Goal: Information Seeking & Learning: Learn about a topic

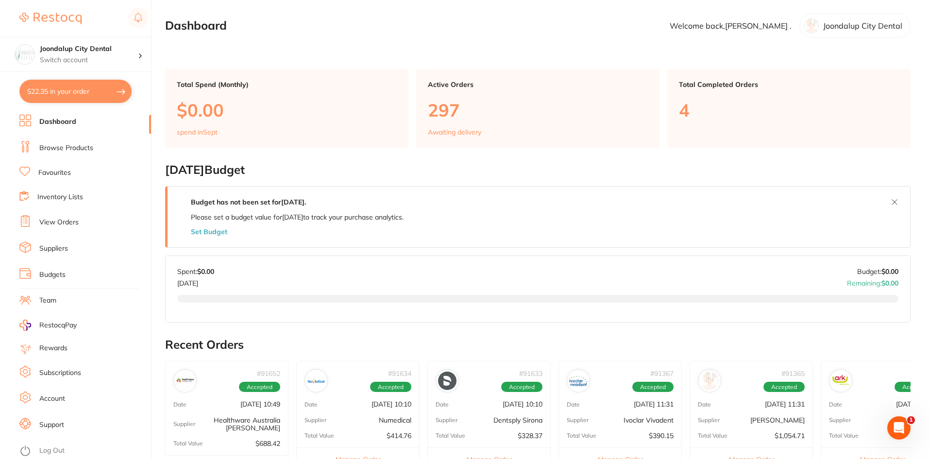
click at [74, 144] on link "Browse Products" at bounding box center [66, 148] width 54 height 10
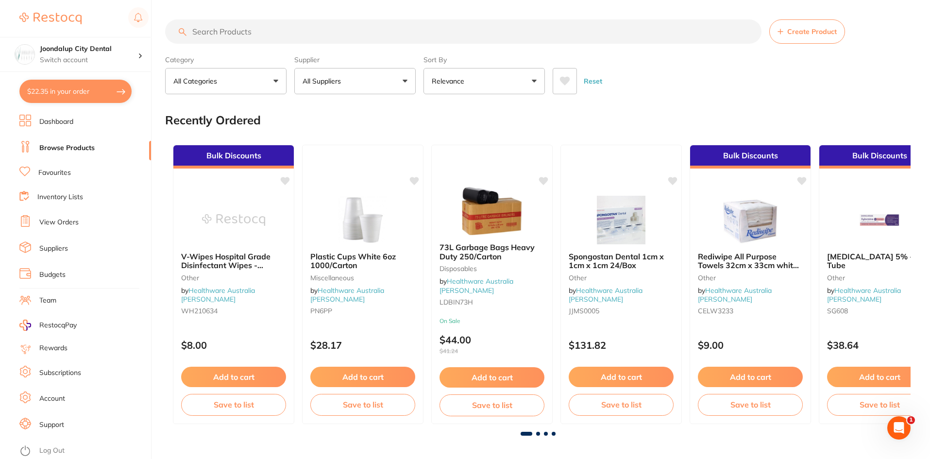
click at [272, 34] on input "search" at bounding box center [463, 31] width 596 height 24
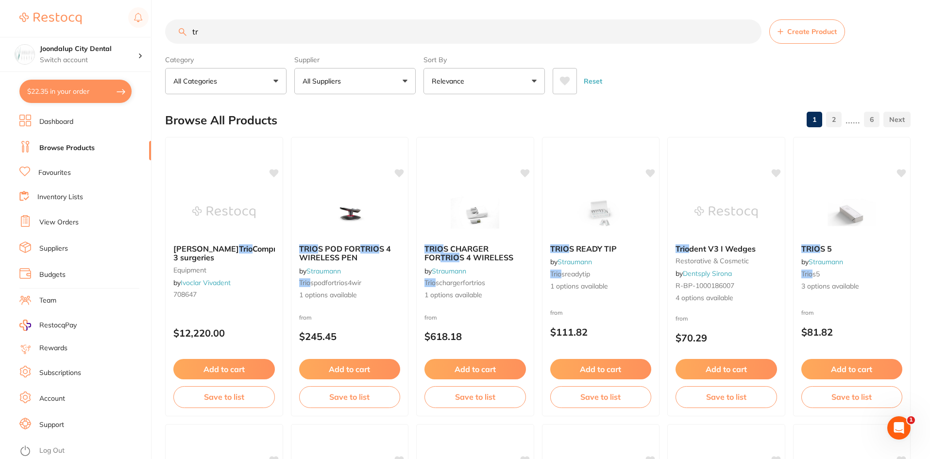
type input "t"
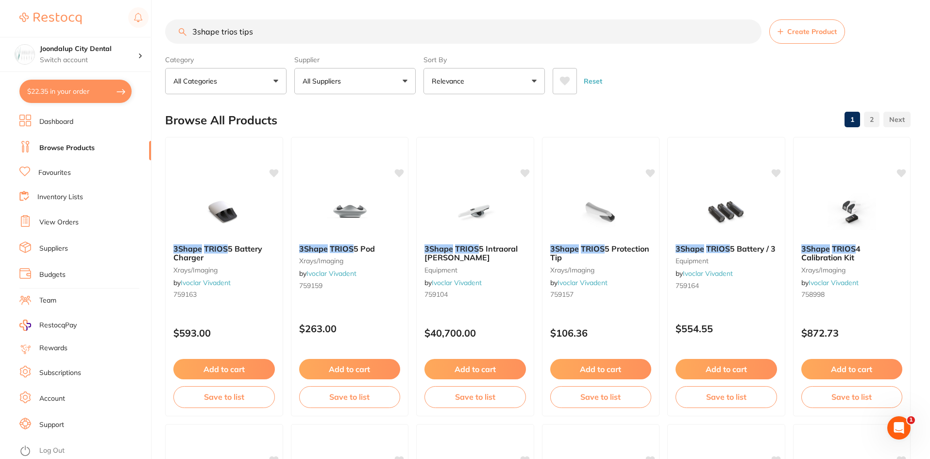
type input "3shape trios tips"
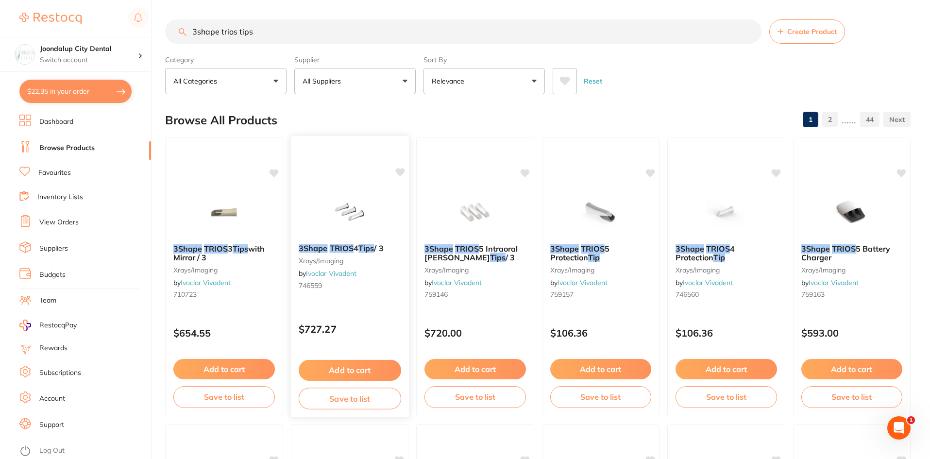
click at [340, 221] on img at bounding box center [349, 211] width 64 height 49
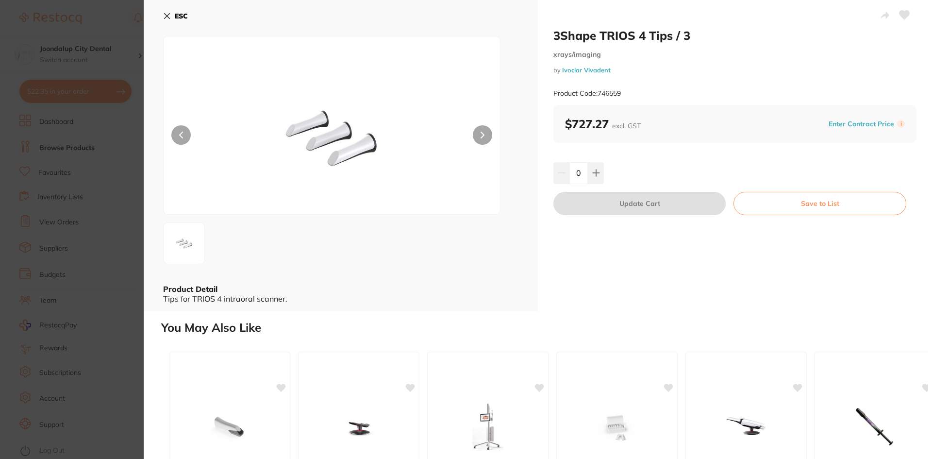
click at [168, 14] on icon at bounding box center [167, 16] width 8 height 8
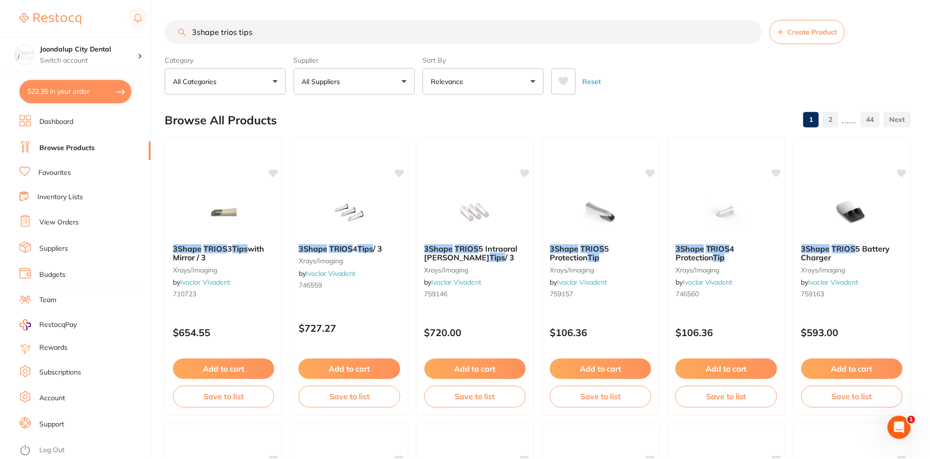
scroll to position [0, 0]
click at [337, 233] on img at bounding box center [349, 210] width 64 height 49
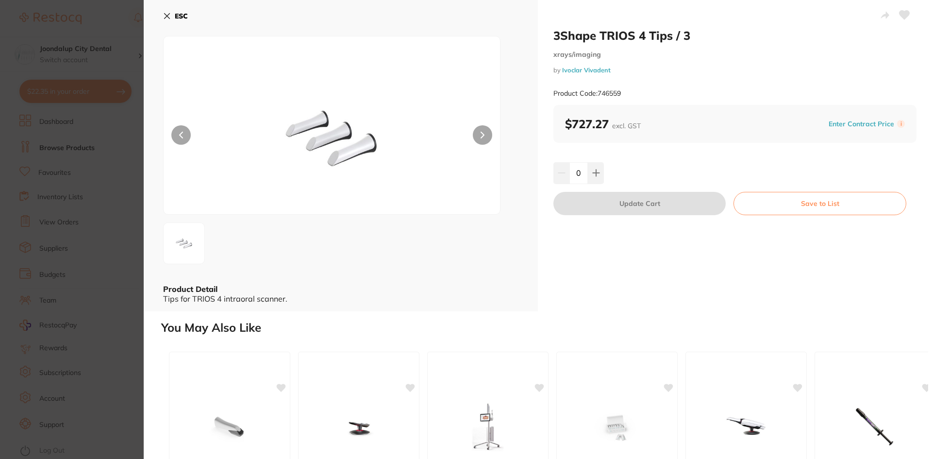
click at [169, 15] on icon at bounding box center [167, 16] width 8 height 8
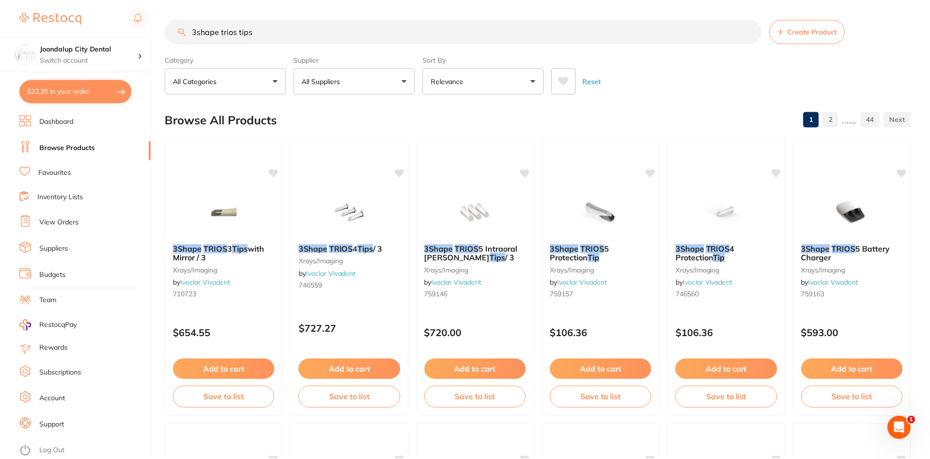
scroll to position [0, 0]
click at [348, 226] on img at bounding box center [349, 210] width 64 height 49
